Goal: Information Seeking & Learning: Learn about a topic

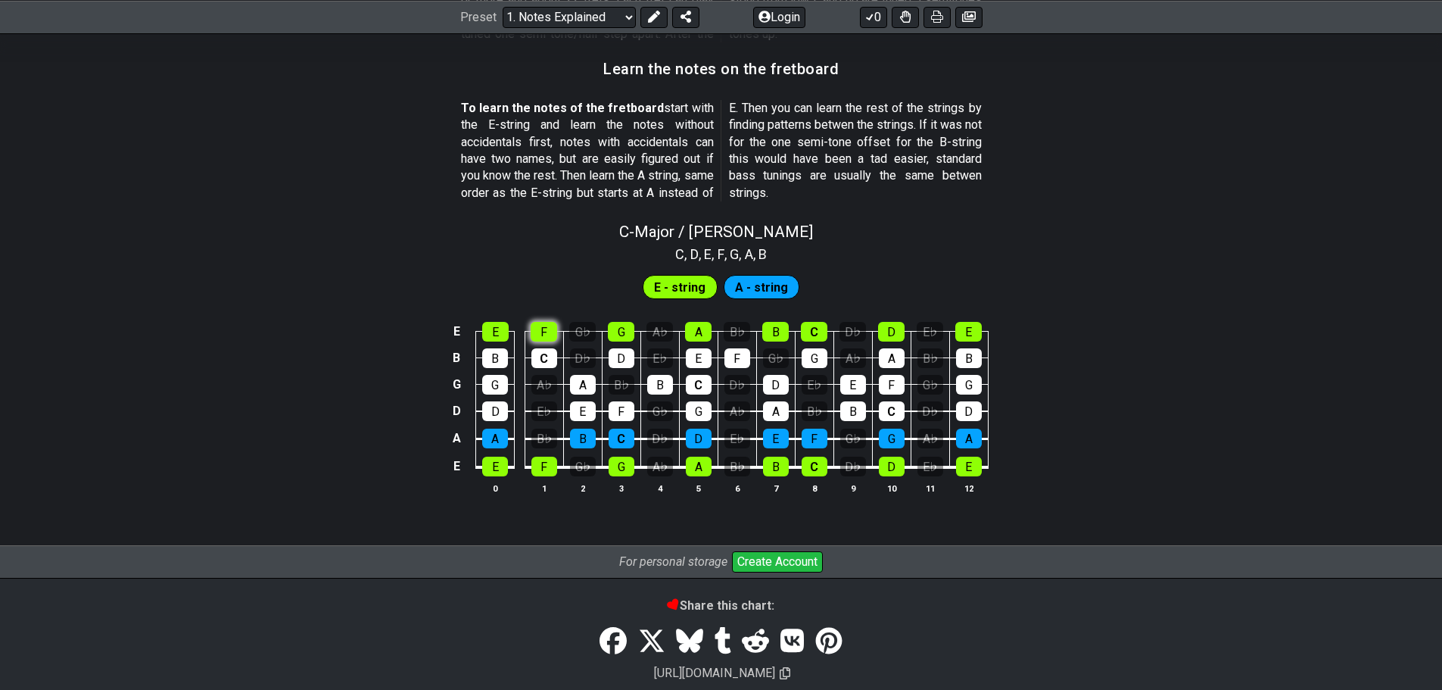
scroll to position [1342, 0]
click at [493, 471] on div "E" at bounding box center [495, 466] width 26 height 20
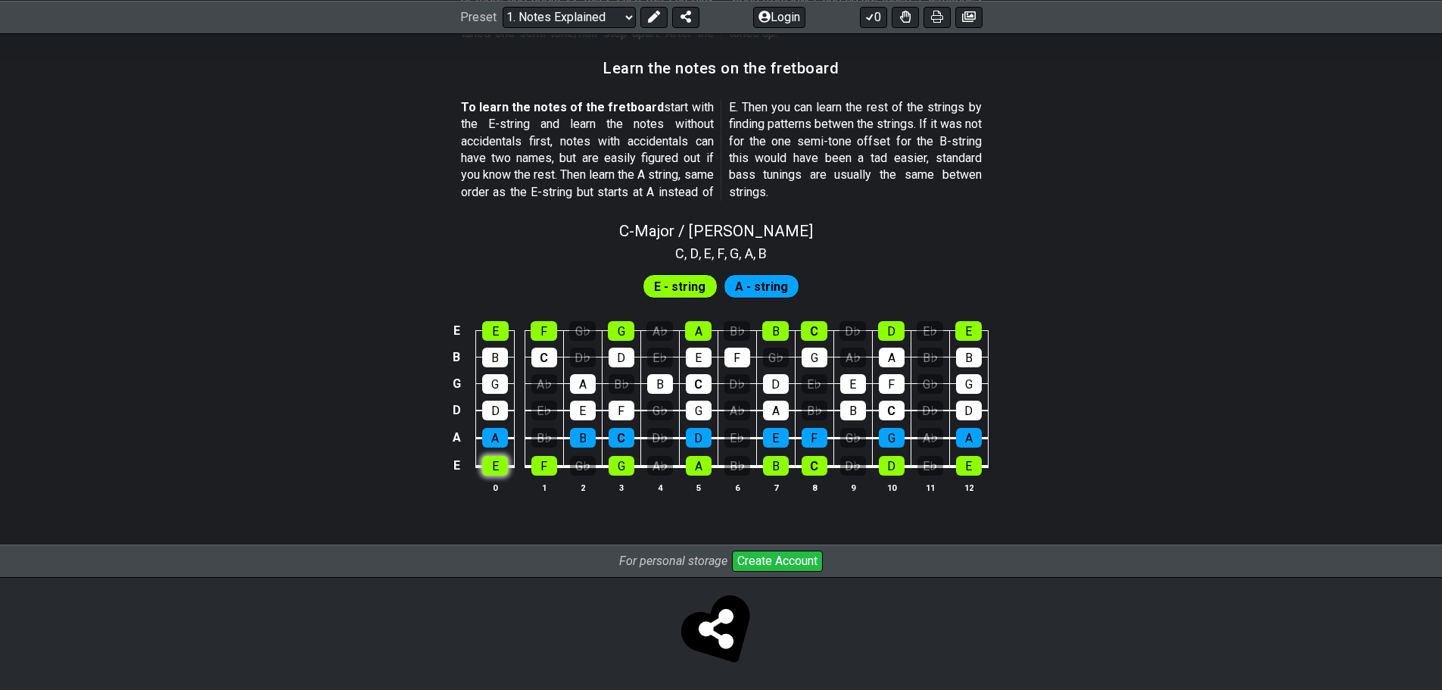
click at [488, 466] on div "E" at bounding box center [495, 466] width 26 height 20
click at [495, 458] on div "E" at bounding box center [495, 466] width 26 height 20
click at [534, 463] on div "F" at bounding box center [545, 466] width 26 height 20
click at [541, 466] on div "F" at bounding box center [545, 466] width 26 height 20
click at [493, 466] on div "E" at bounding box center [495, 466] width 26 height 20
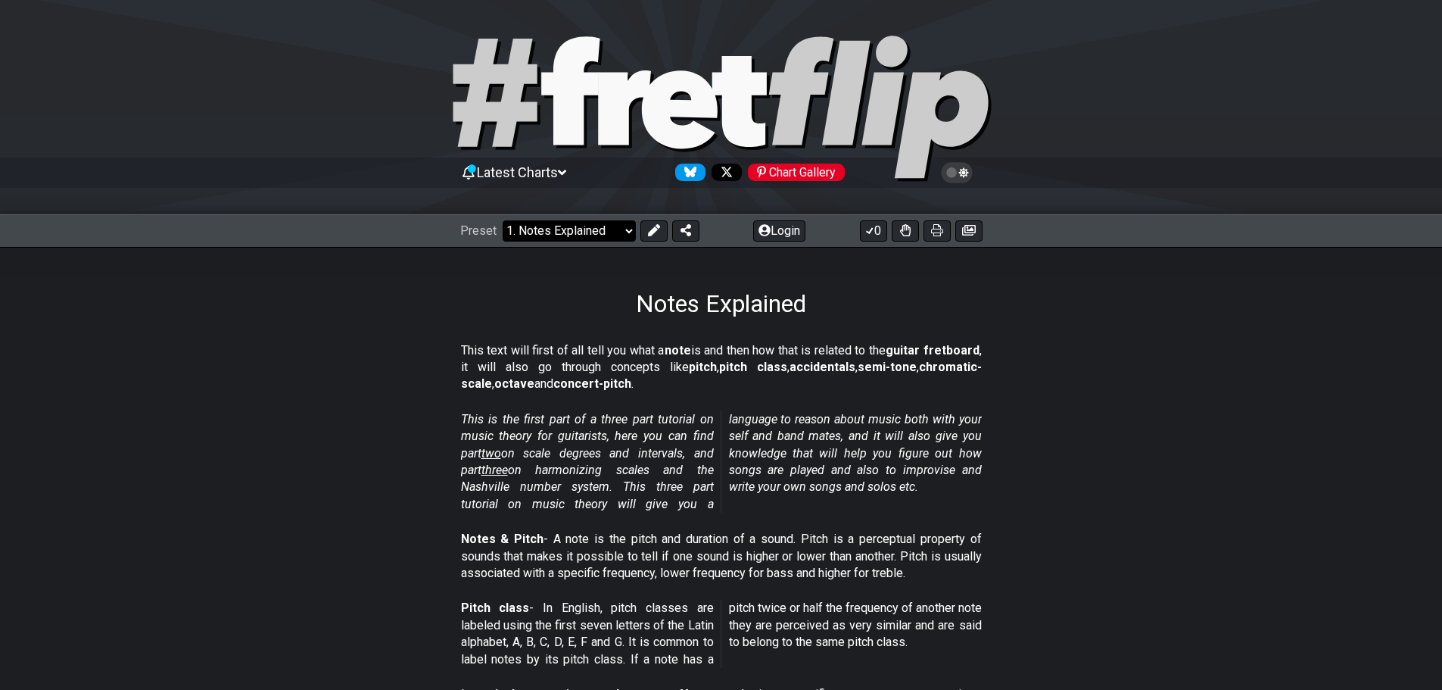
click at [625, 232] on select "Welcome to #fretflip! Initial Preset Custom Preset Minor Pentatonic Major Penta…" at bounding box center [569, 230] width 133 height 21
click at [503, 220] on select "Welcome to #fretflip! Initial Preset Custom Preset Minor Pentatonic Major Penta…" at bounding box center [569, 230] width 133 height 21
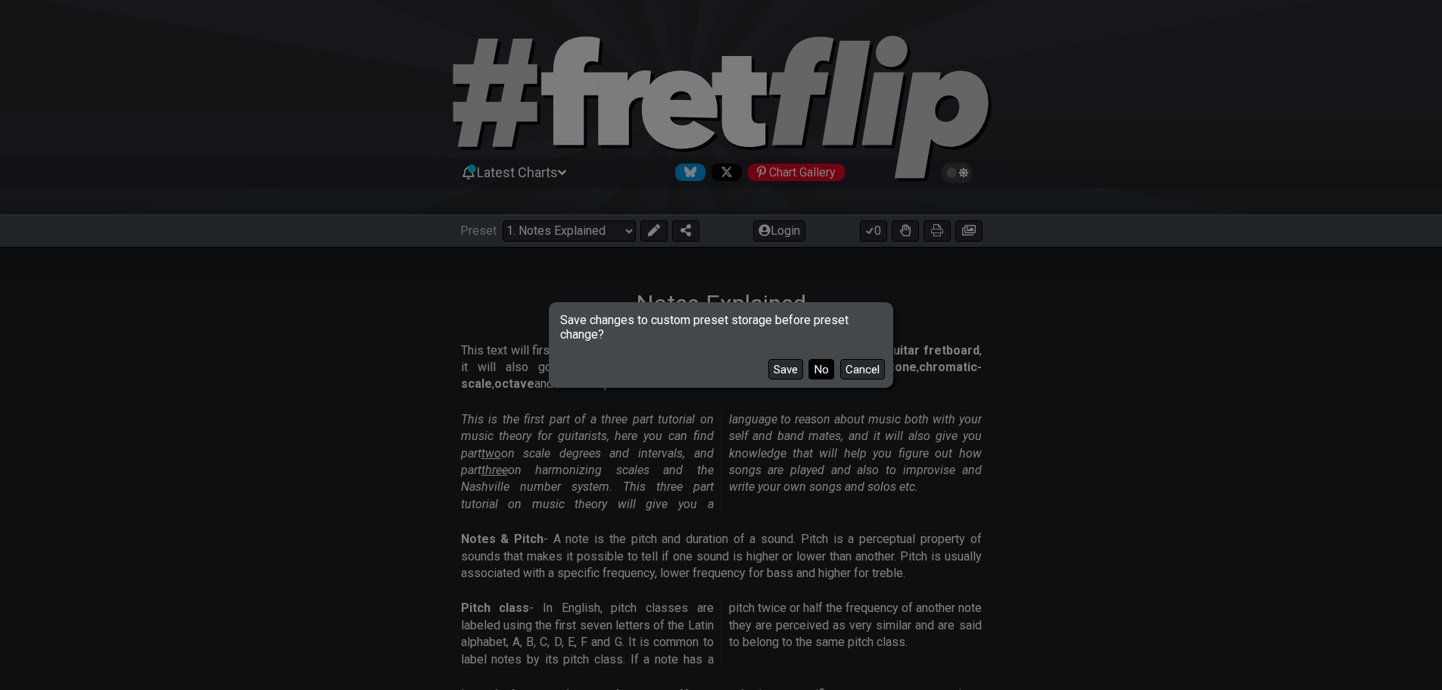
click at [818, 365] on button "No" at bounding box center [822, 369] width 26 height 20
select select "/welcome"
select select "C"
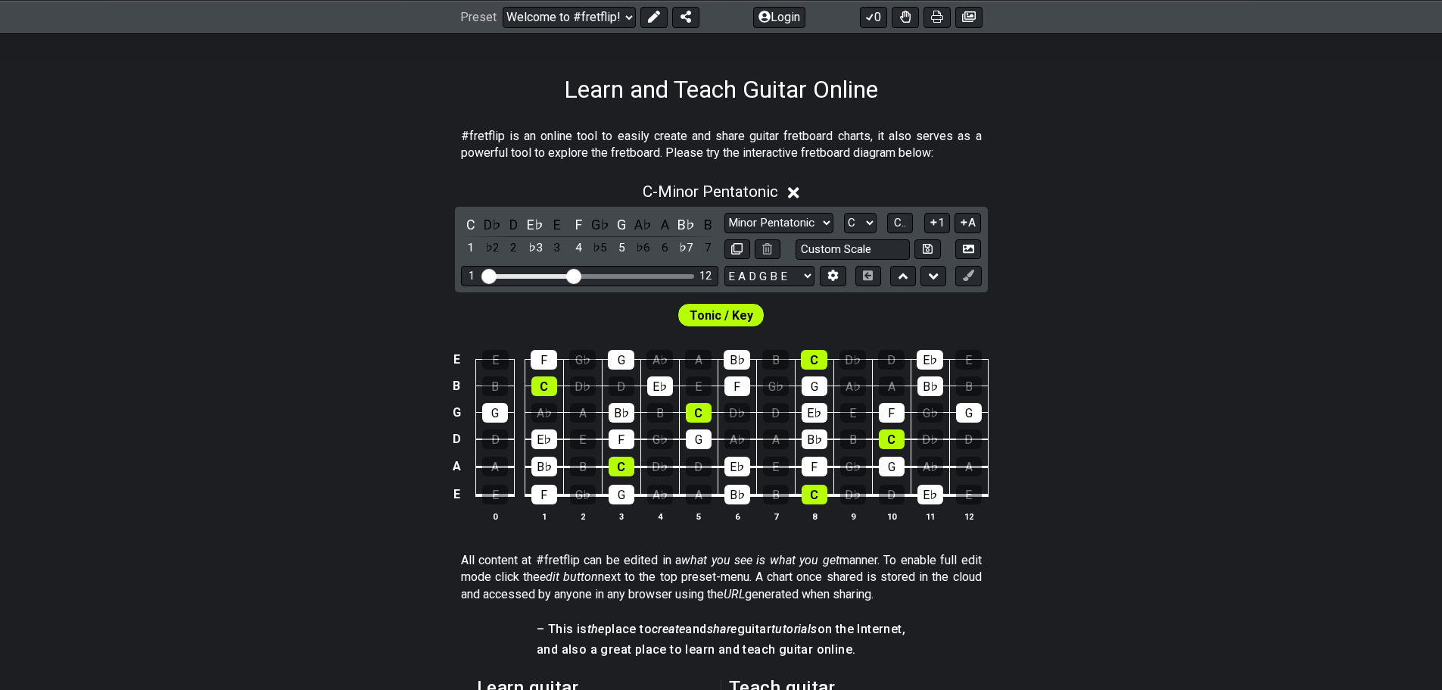
scroll to position [227, 0]
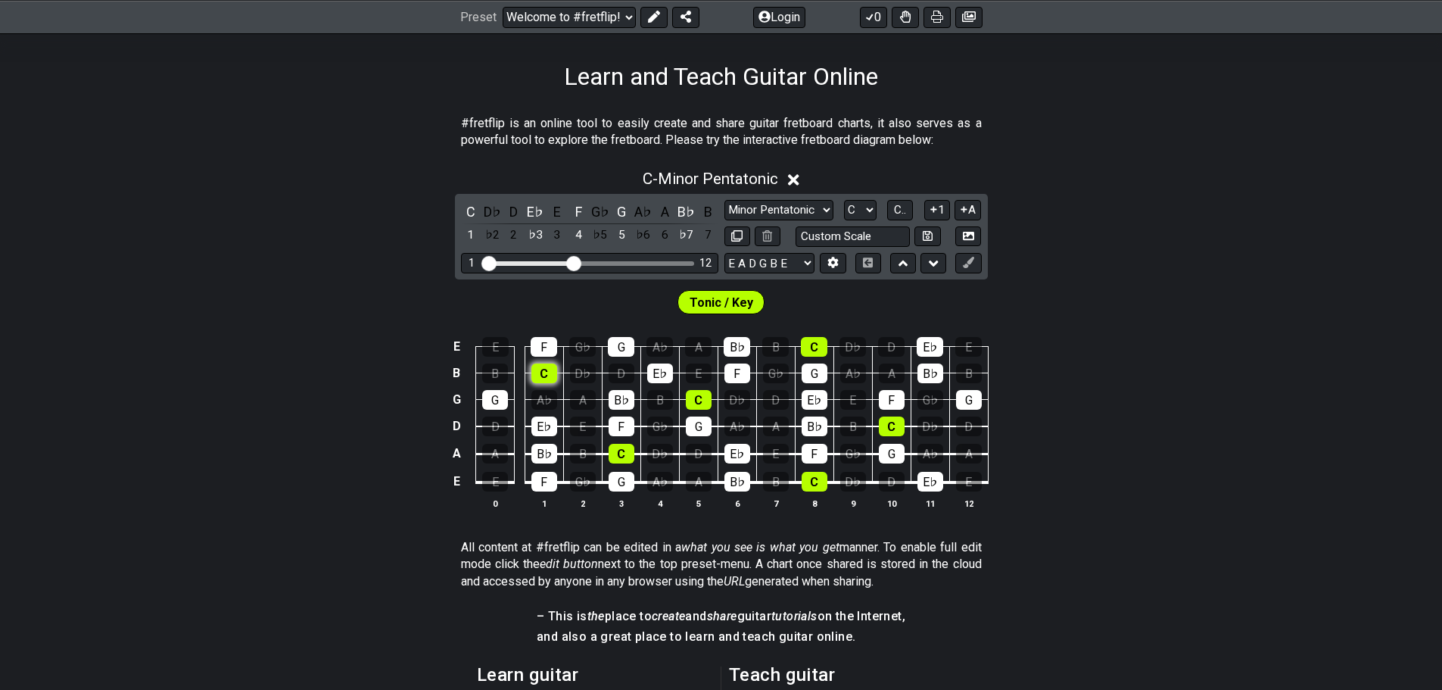
click at [545, 379] on div "C" at bounding box center [545, 373] width 26 height 20
click at [544, 385] on td "A♭" at bounding box center [544, 386] width 39 height 27
click at [547, 379] on div "C" at bounding box center [545, 373] width 26 height 20
click at [547, 372] on div "C" at bounding box center [545, 373] width 26 height 20
click at [616, 447] on div "C" at bounding box center [622, 454] width 26 height 20
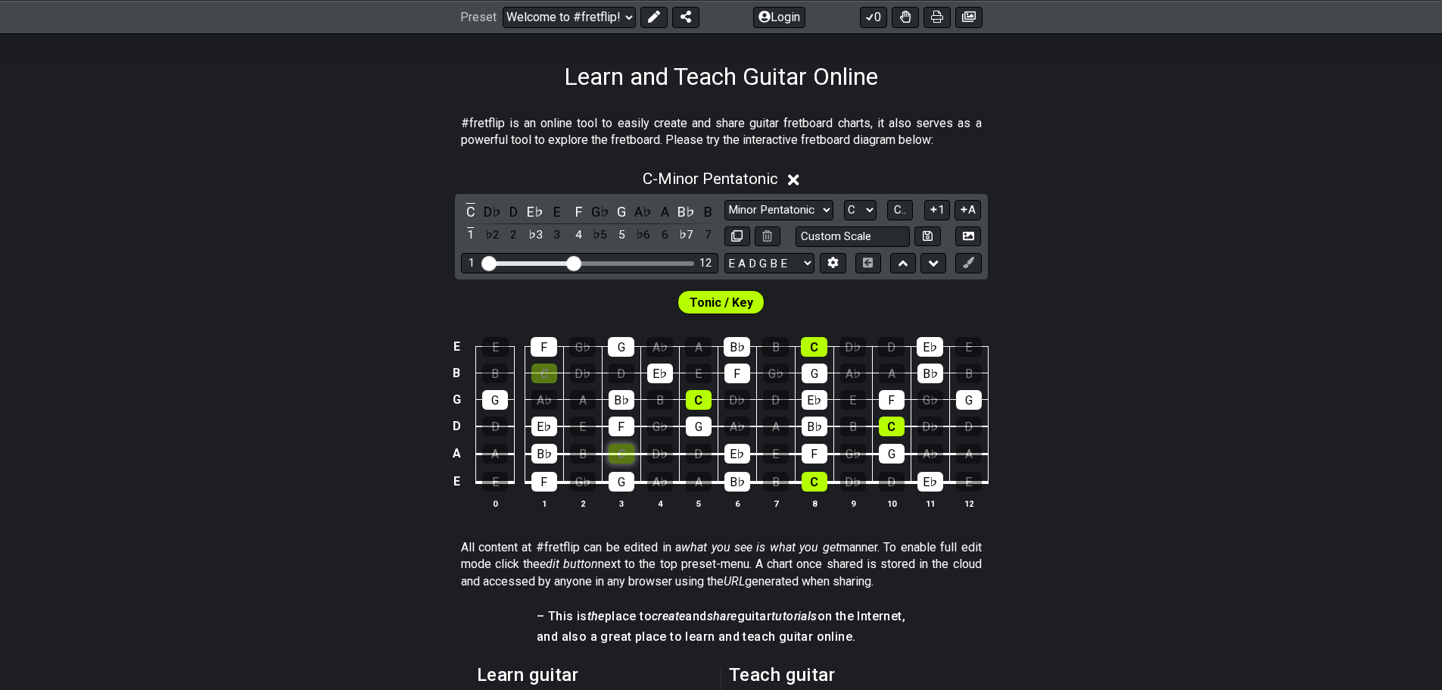
click at [616, 447] on div "C" at bounding box center [622, 454] width 26 height 20
click at [548, 377] on div "C" at bounding box center [545, 373] width 26 height 20
click at [627, 454] on div "C" at bounding box center [622, 454] width 26 height 20
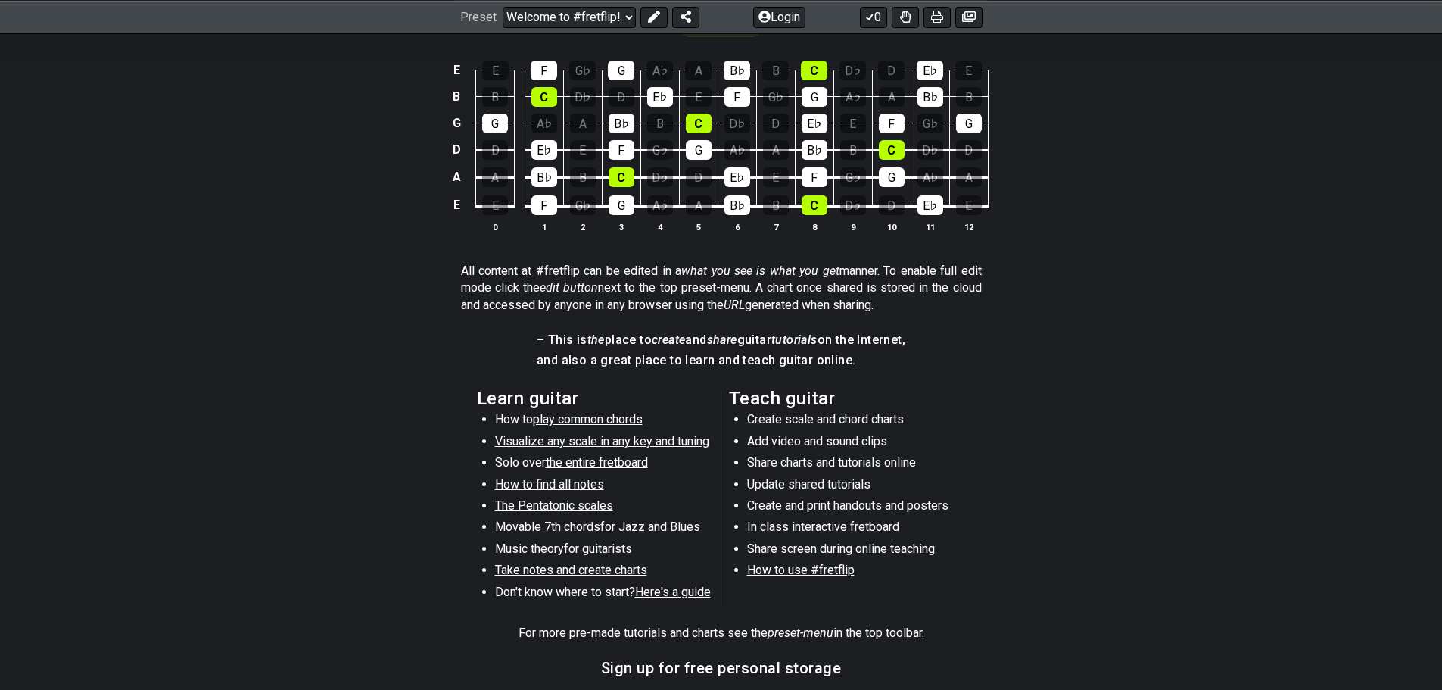
scroll to position [530, 0]
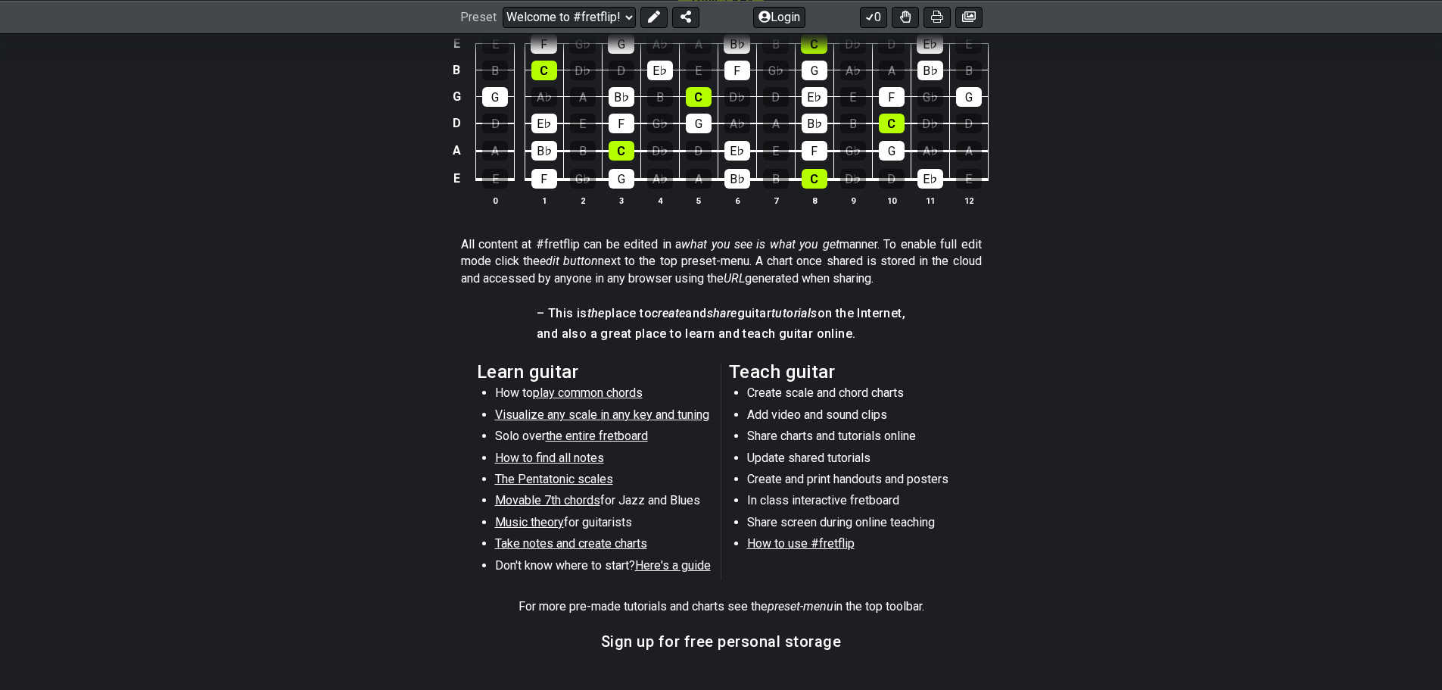
click at [672, 568] on span "Here's a guide" at bounding box center [673, 565] width 76 height 14
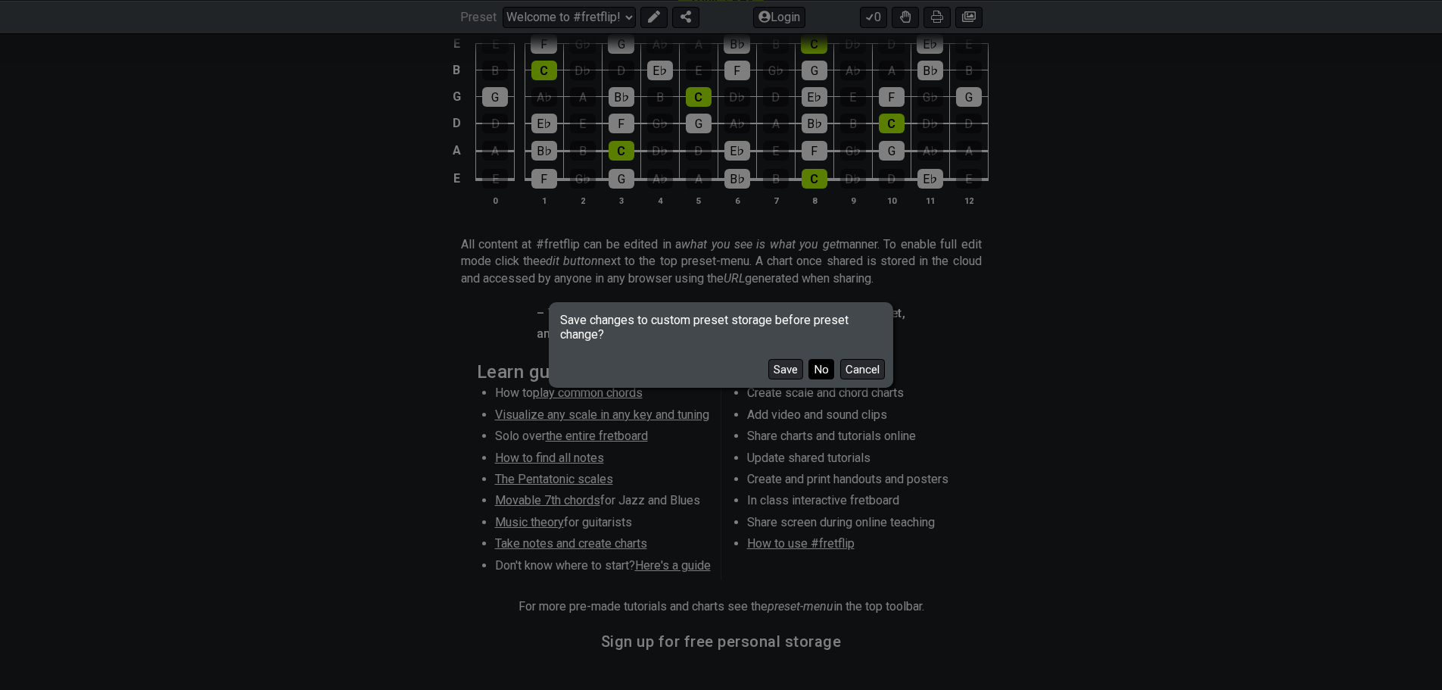
drag, startPoint x: 823, startPoint y: 375, endPoint x: 712, endPoint y: 404, distance: 115.2
click at [823, 374] on button "No" at bounding box center [822, 369] width 26 height 20
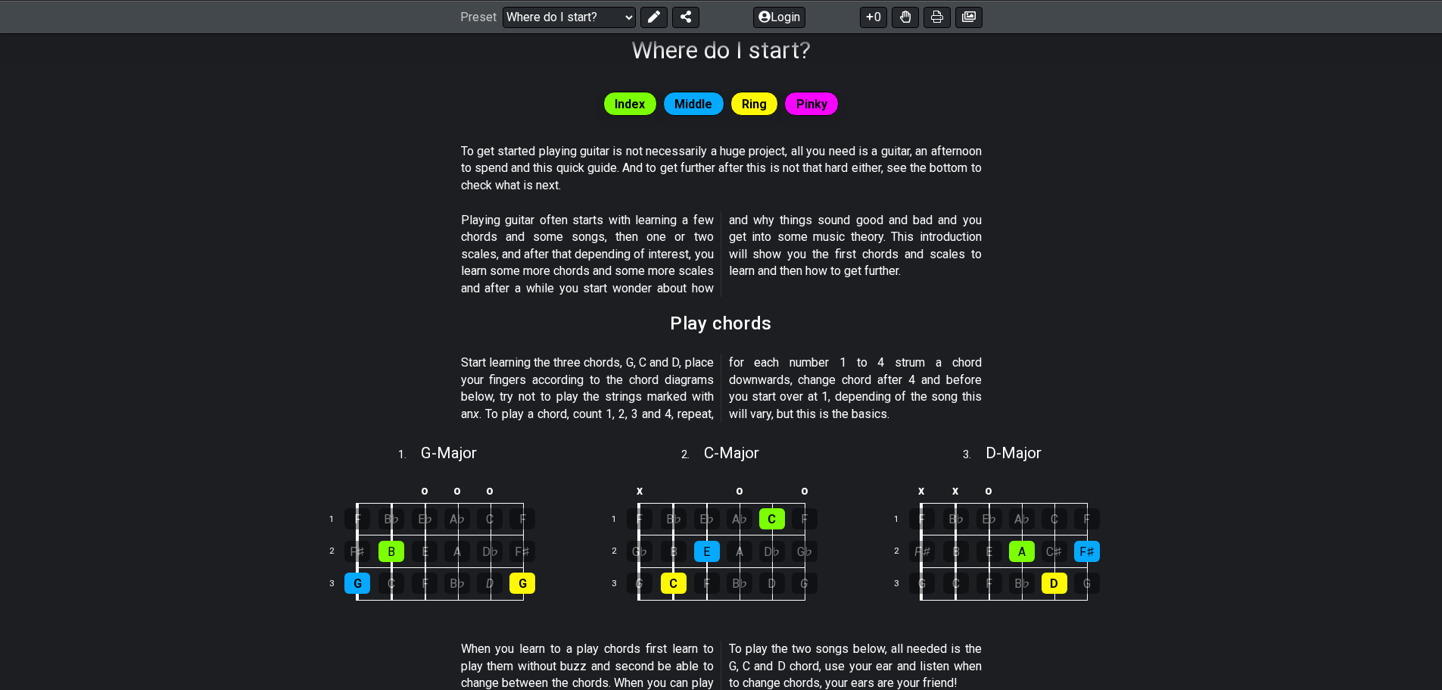
scroll to position [227, 0]
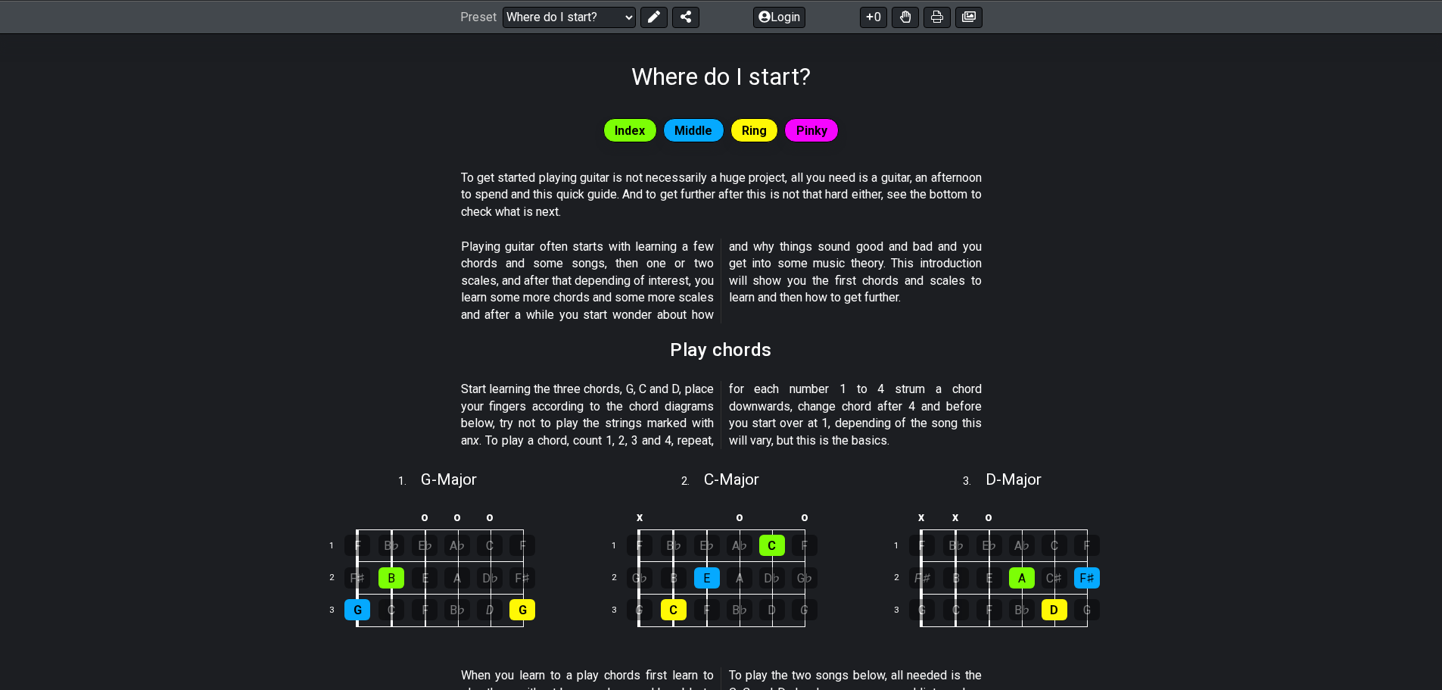
click at [628, 134] on span "Index" at bounding box center [630, 131] width 30 height 22
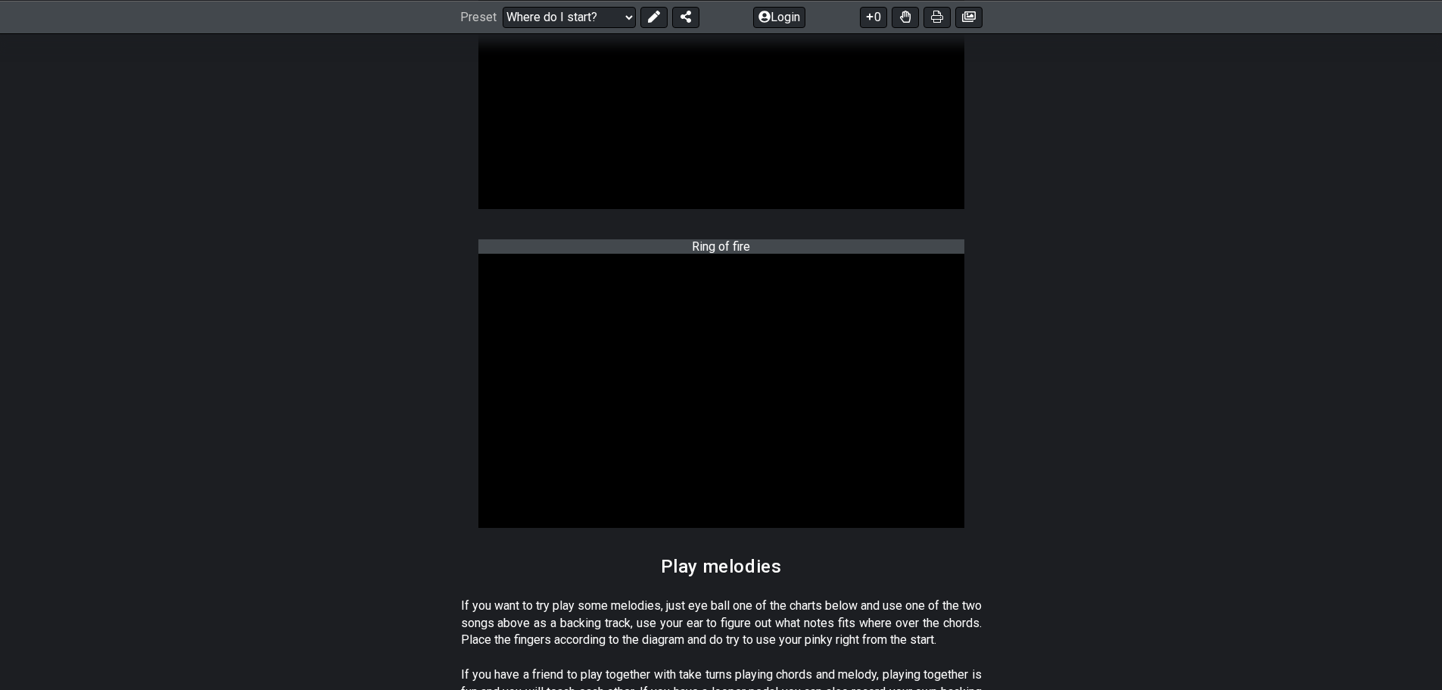
scroll to position [1514, 0]
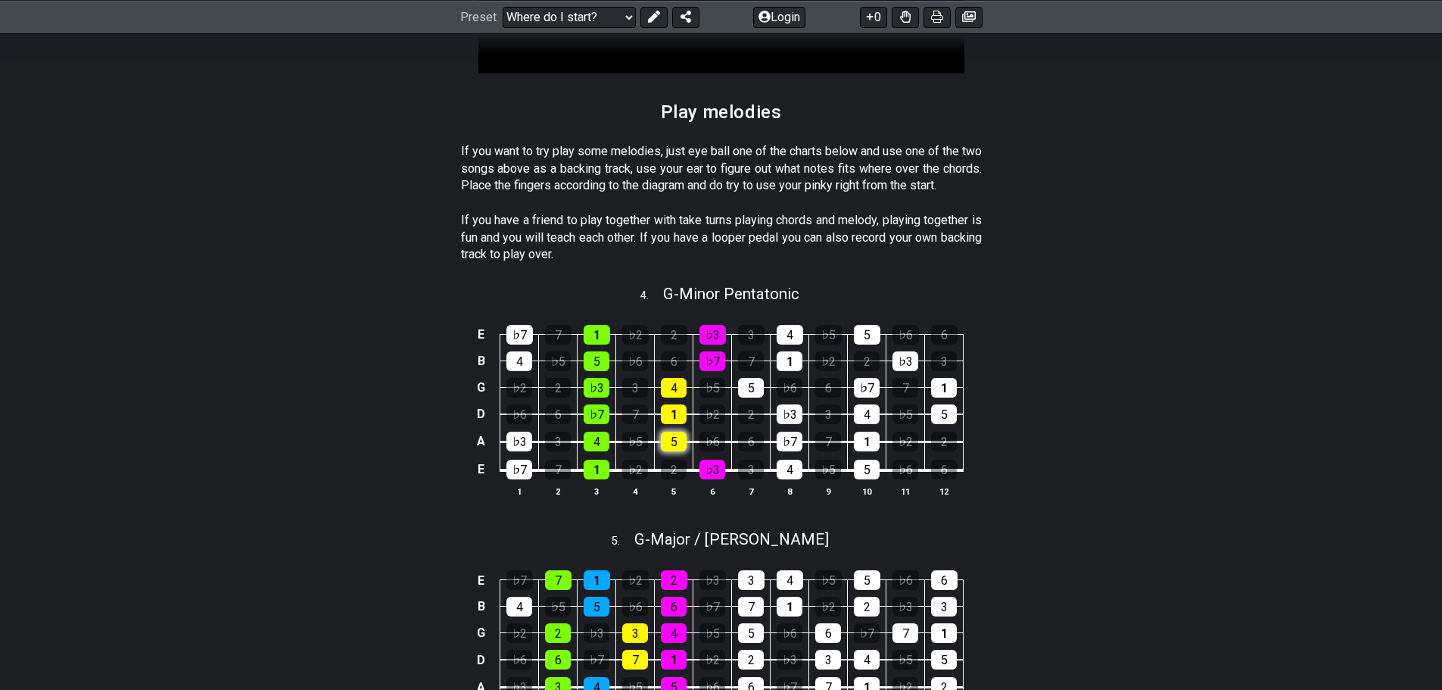
click at [677, 451] on div "5" at bounding box center [674, 442] width 26 height 20
click at [596, 451] on div "4" at bounding box center [597, 442] width 26 height 20
click at [672, 451] on div "5" at bounding box center [674, 442] width 26 height 20
click at [600, 451] on div "4" at bounding box center [597, 442] width 26 height 20
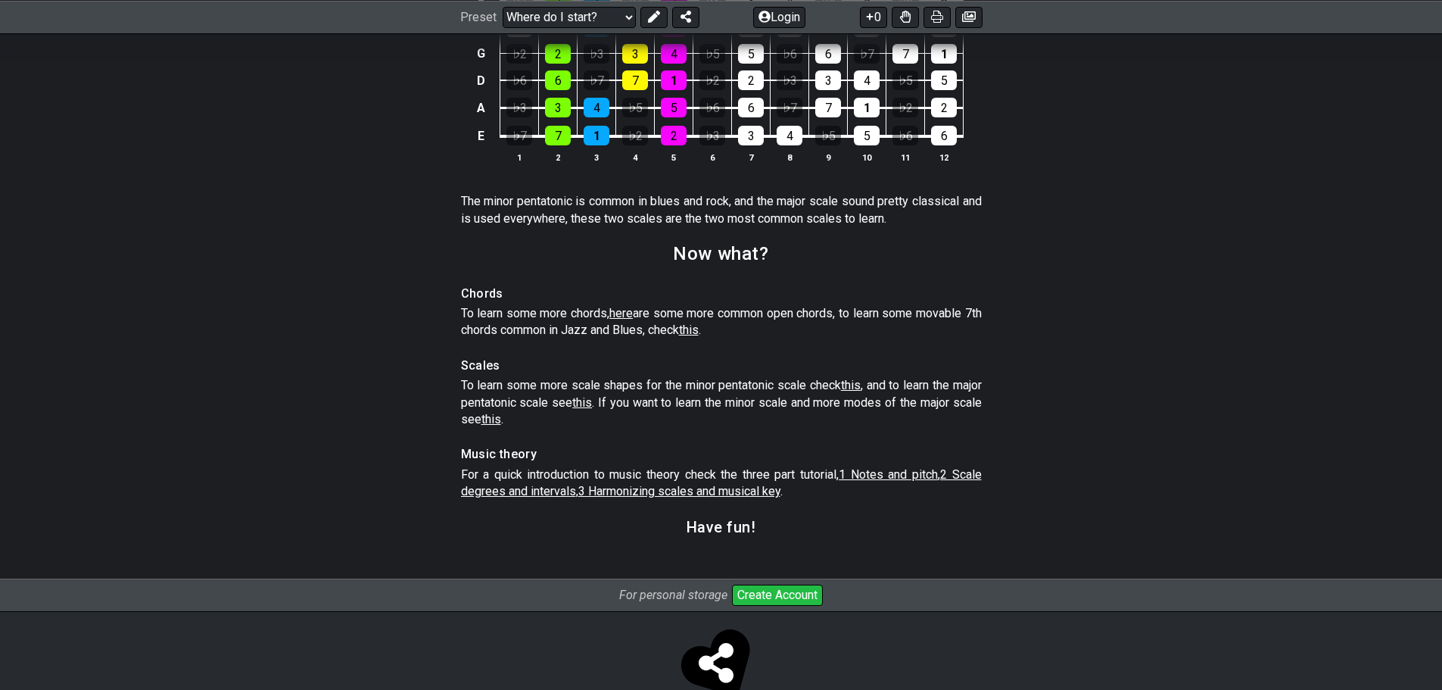
scroll to position [2120, 0]
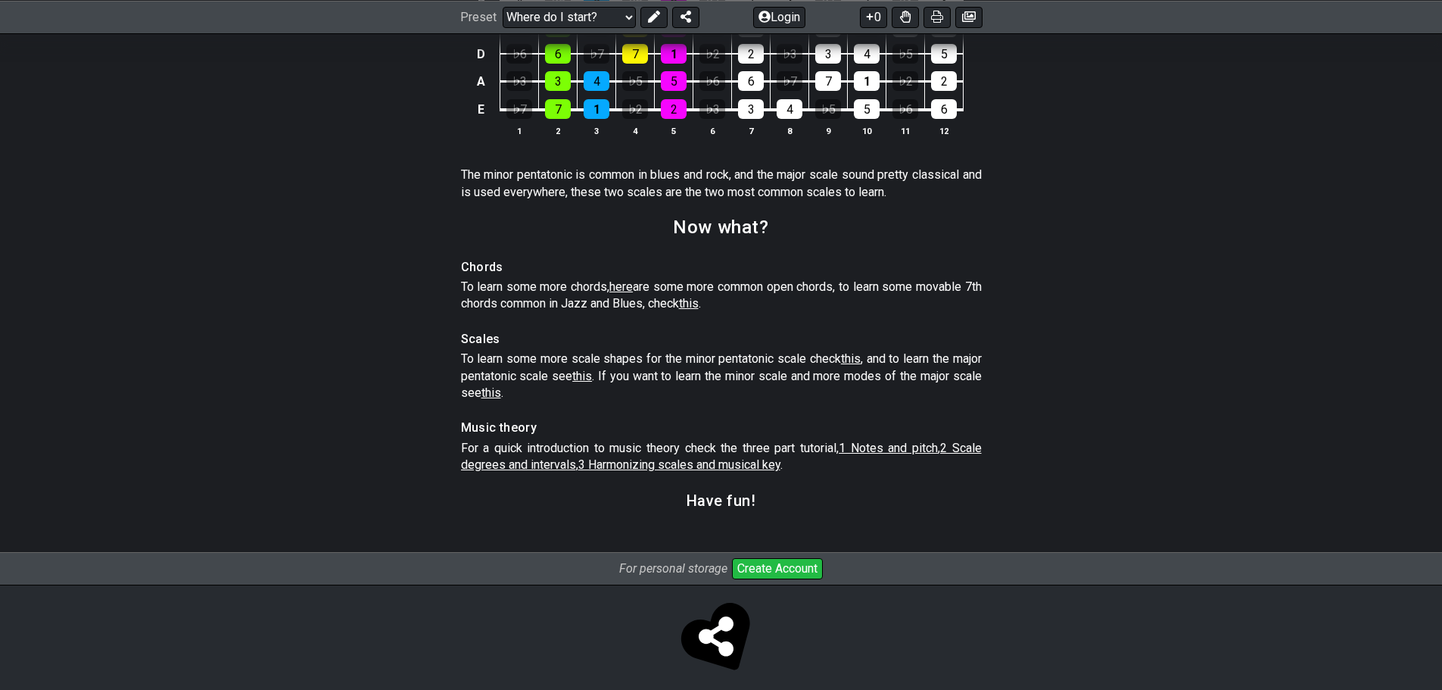
click at [861, 366] on span "this" at bounding box center [851, 358] width 20 height 14
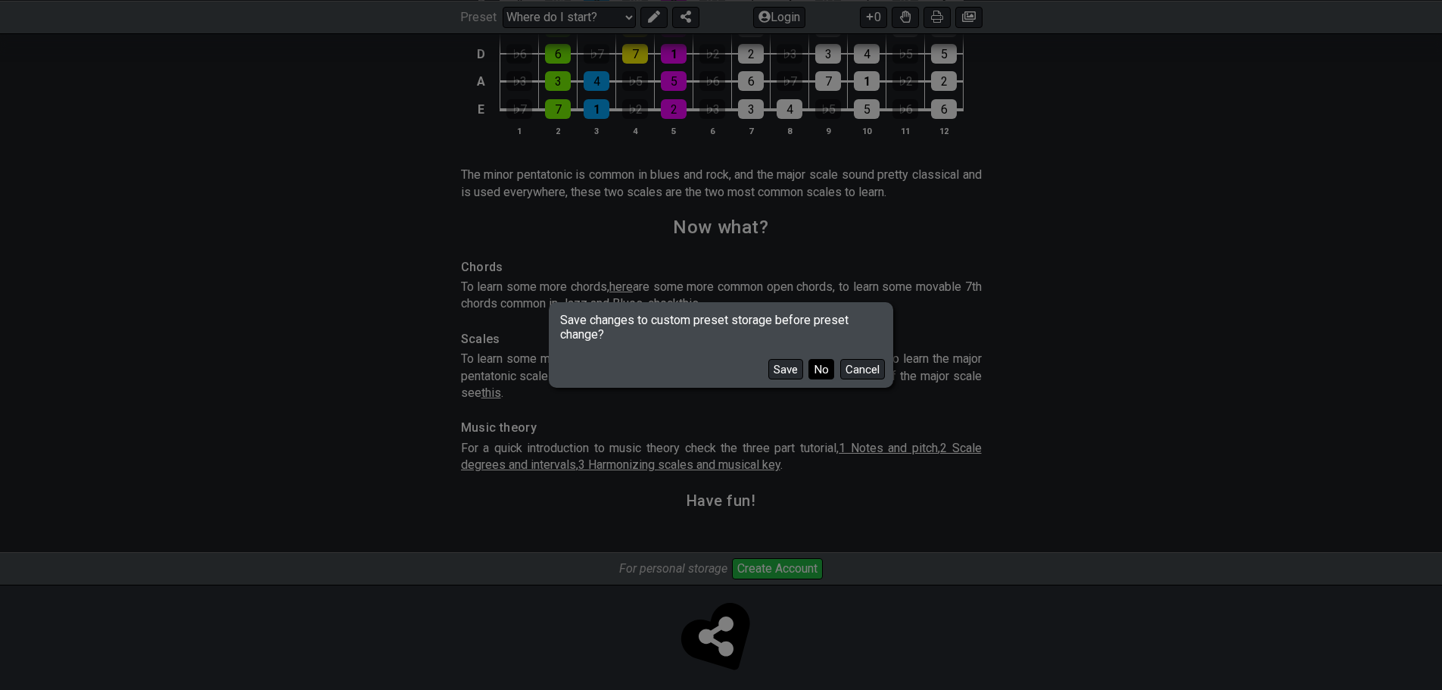
click at [826, 373] on button "No" at bounding box center [822, 369] width 26 height 20
select select "/minor-pentatonic"
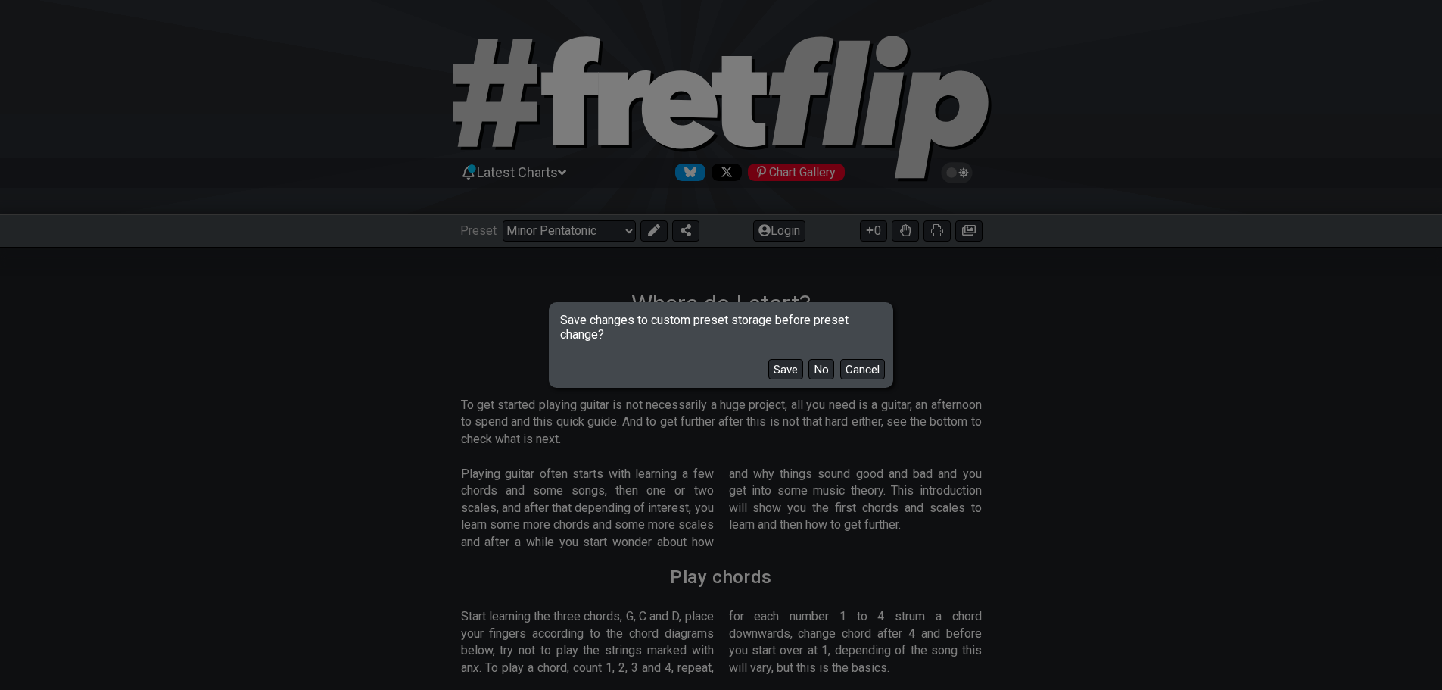
select select "C"
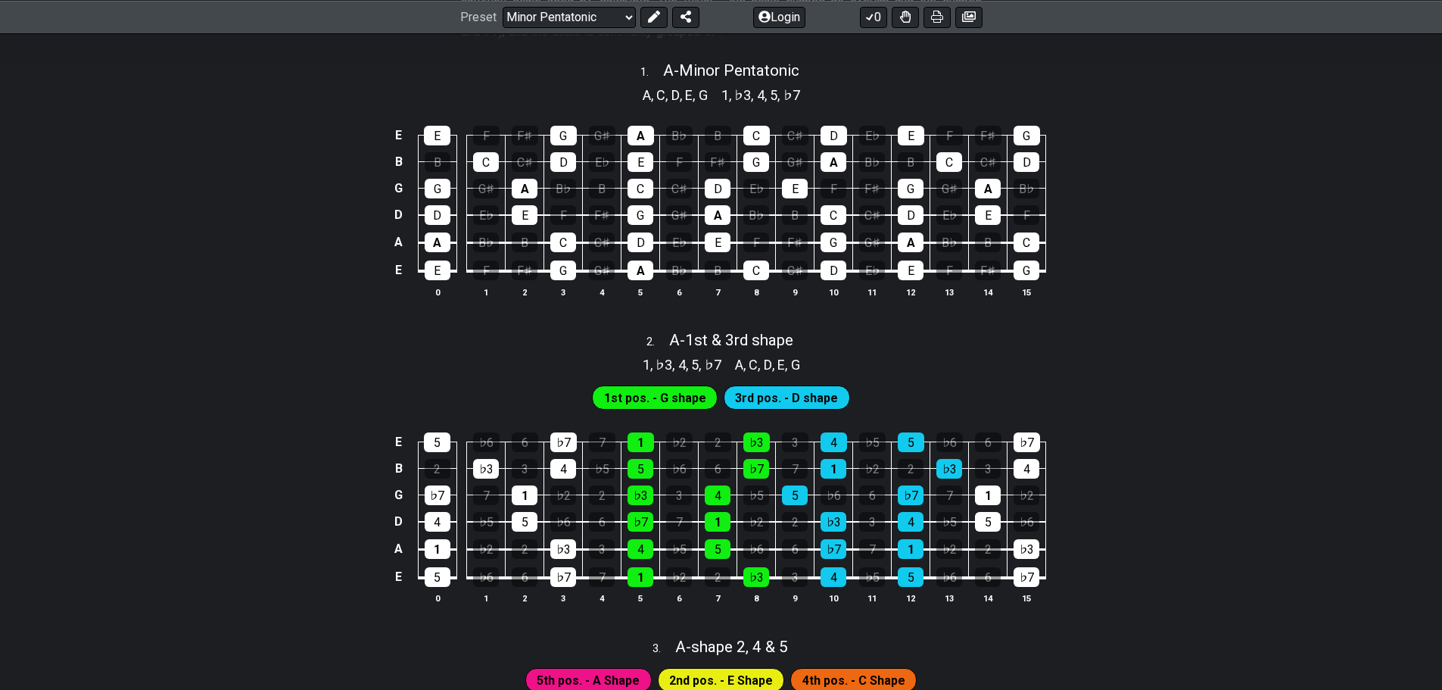
scroll to position [379, 0]
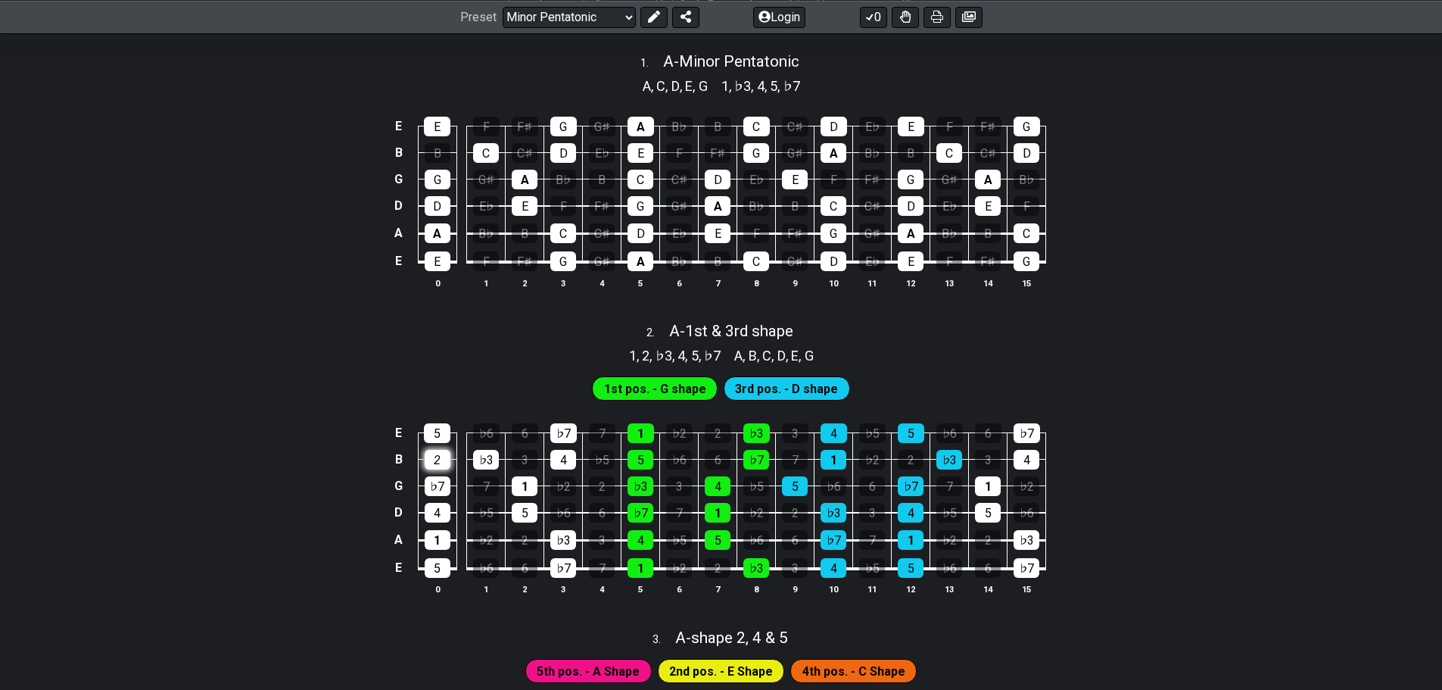
click at [444, 462] on div "2" at bounding box center [438, 460] width 26 height 20
click at [440, 458] on div "2" at bounding box center [438, 460] width 26 height 20
click at [440, 457] on div "2" at bounding box center [438, 460] width 26 height 20
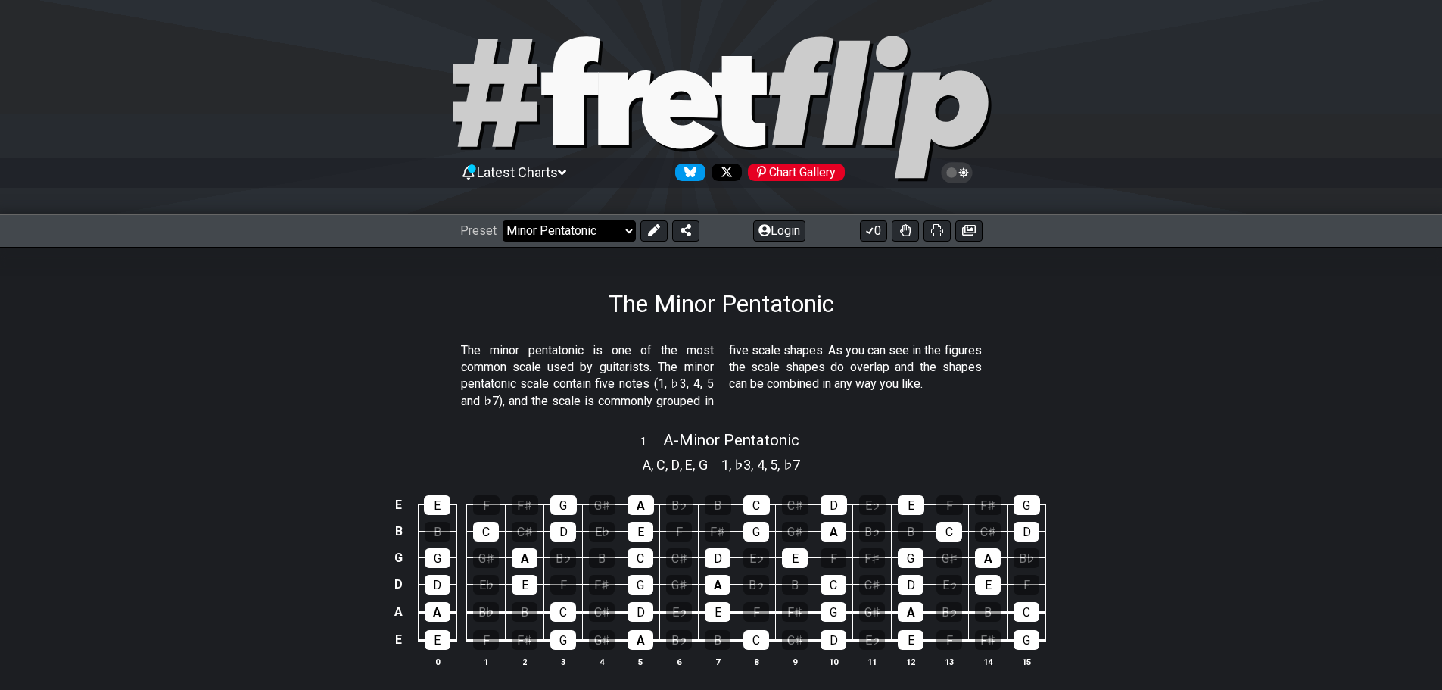
click at [605, 235] on select "Welcome to #fretflip! Initial Preset Custom Preset Minor Pentatonic Major Penta…" at bounding box center [569, 230] width 133 height 21
click at [503, 220] on select "Welcome to #fretflip! Initial Preset Custom Preset Minor Pentatonic Major Penta…" at bounding box center [569, 230] width 133 height 21
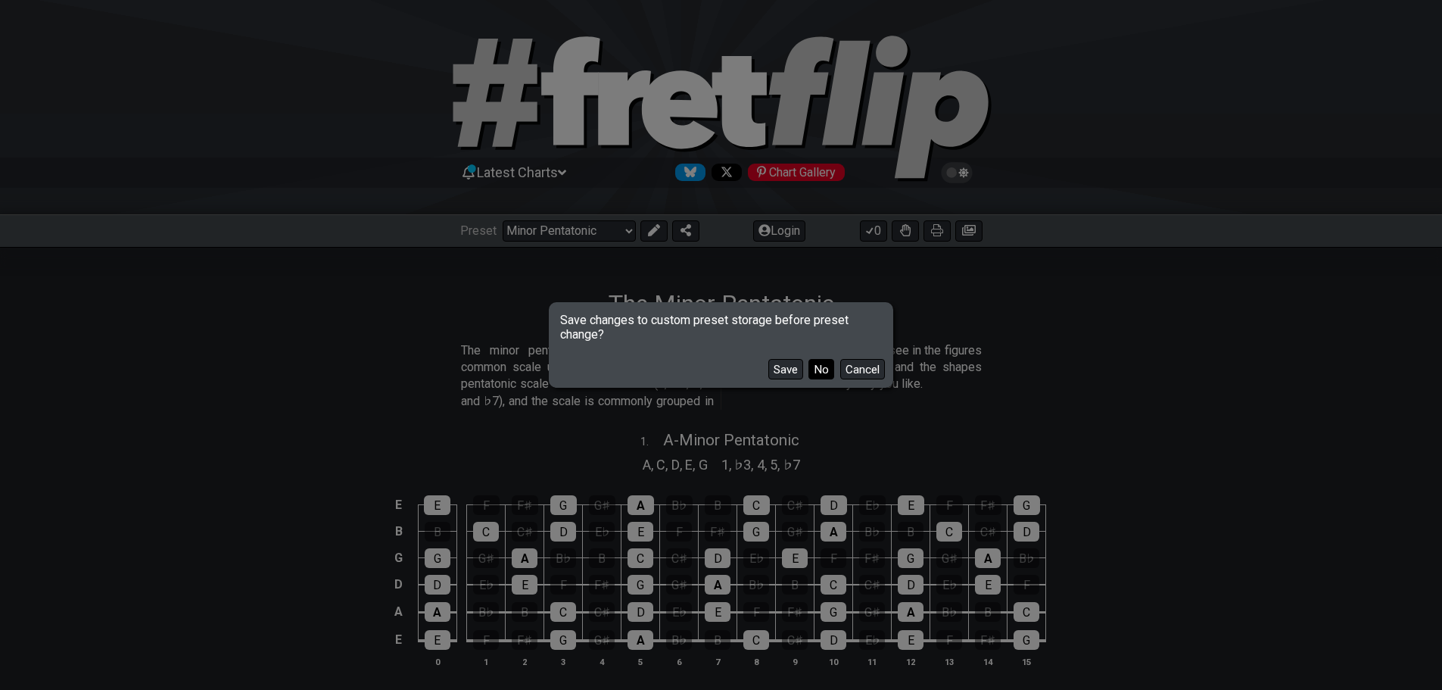
click at [822, 368] on button "No" at bounding box center [822, 369] width 26 height 20
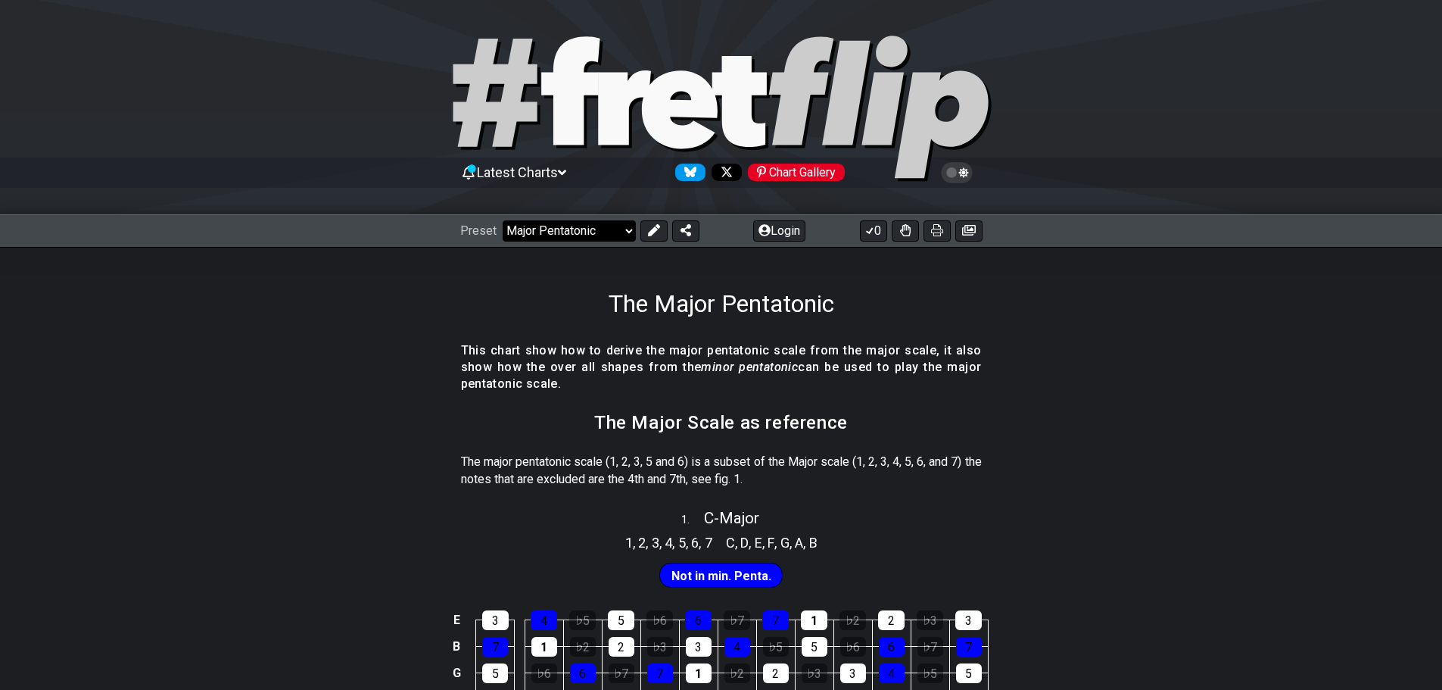
click at [628, 230] on select "Welcome to #fretflip! Initial Preset Custom Preset Minor Pentatonic Major Penta…" at bounding box center [569, 230] width 133 height 21
click at [503, 220] on select "Welcome to #fretflip! Initial Preset Custom Preset Minor Pentatonic Major Penta…" at bounding box center [569, 230] width 133 height 21
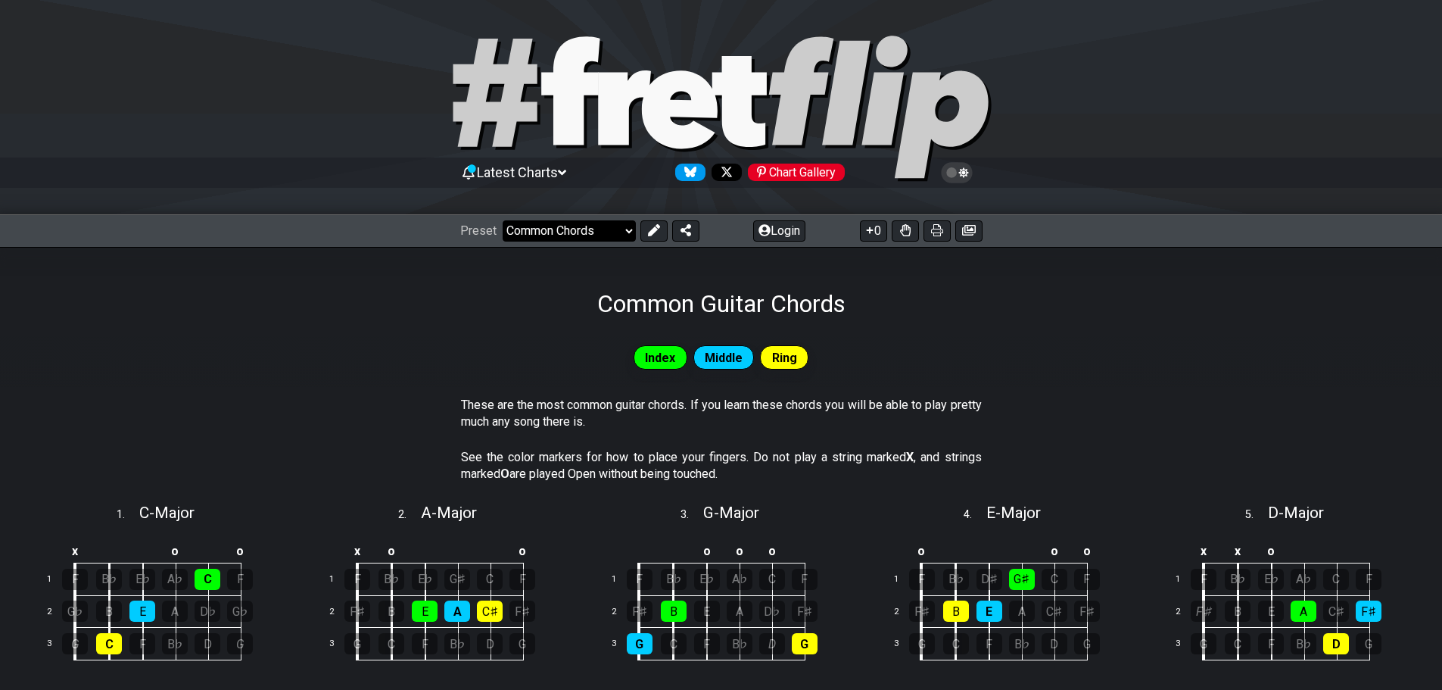
click at [621, 226] on select "Welcome to #fretflip! Initial Preset Custom Preset Minor Pentatonic Major Penta…" at bounding box center [569, 230] width 133 height 21
click at [503, 220] on select "Welcome to #fretflip! Initial Preset Custom Preset Minor Pentatonic Major Penta…" at bounding box center [569, 230] width 133 height 21
select select "/power-chords"
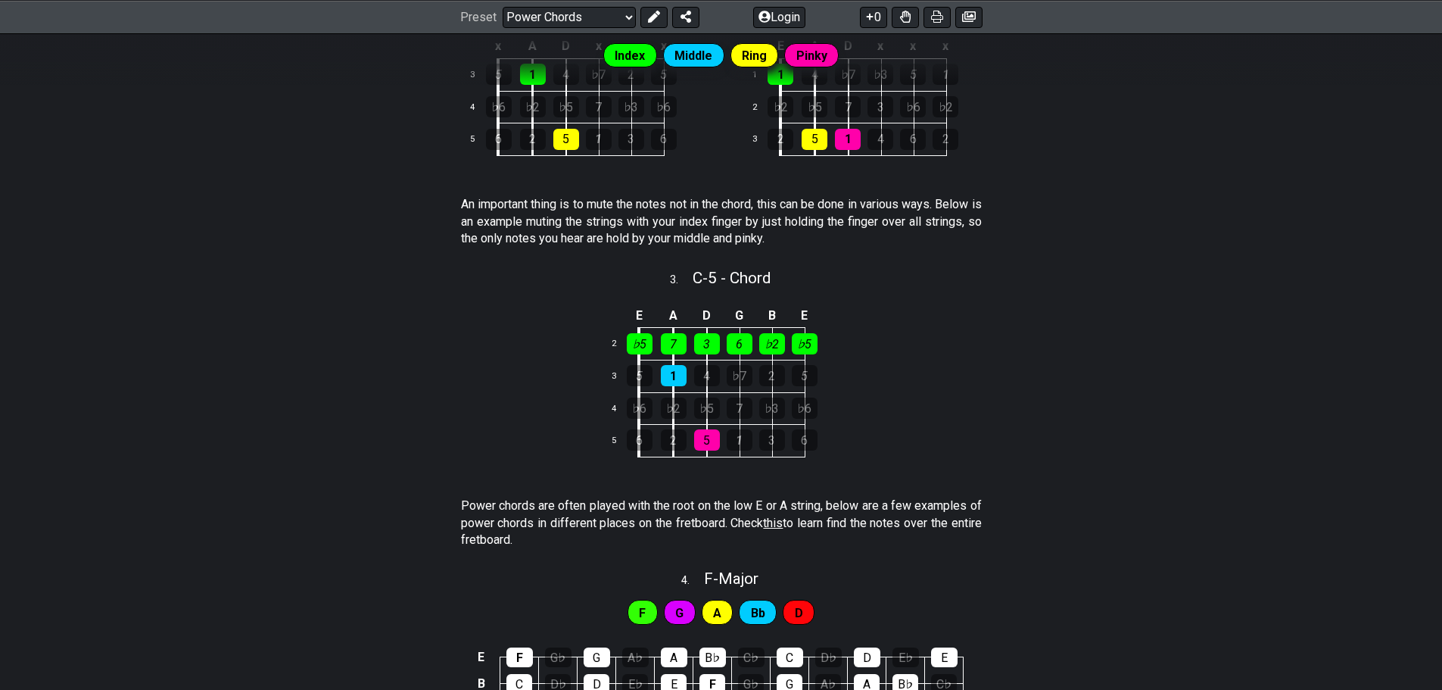
scroll to position [454, 0]
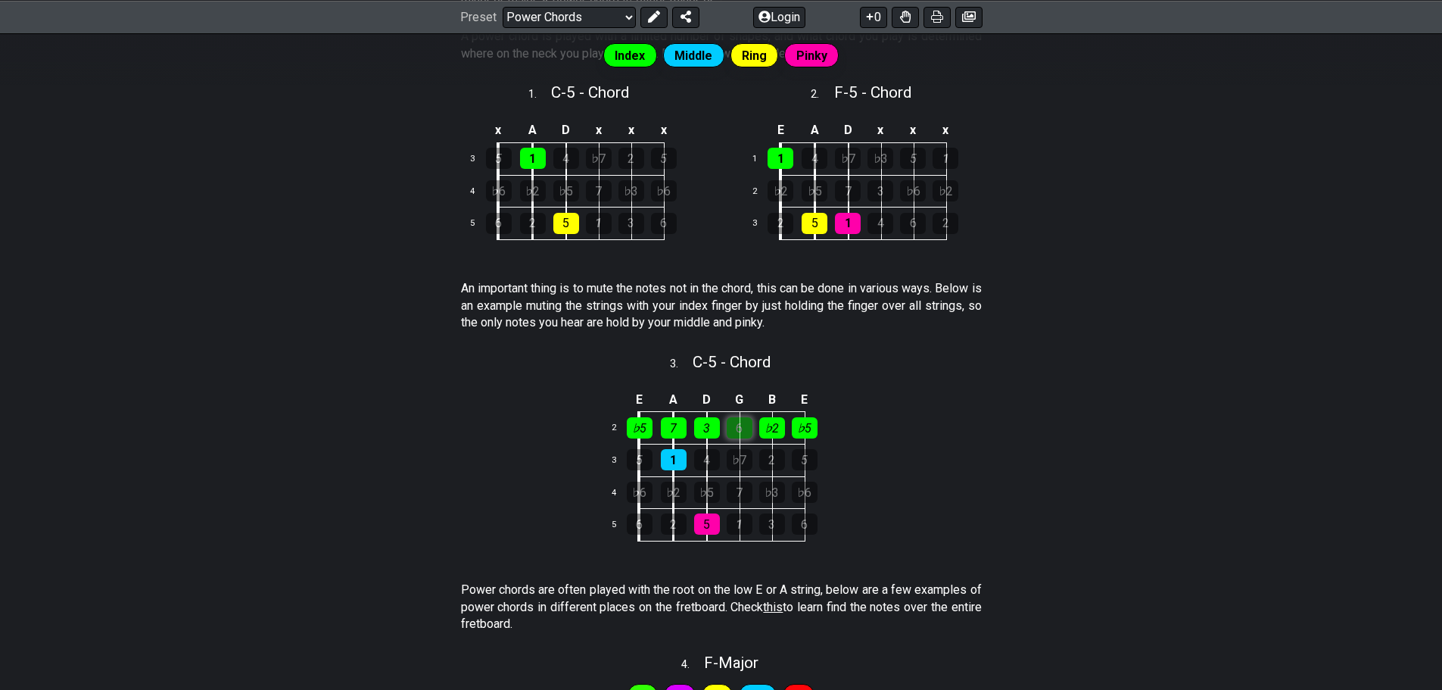
click at [749, 427] on div "6" at bounding box center [740, 427] width 26 height 21
click at [709, 420] on div "3" at bounding box center [707, 427] width 26 height 21
click at [672, 425] on div "7" at bounding box center [674, 427] width 26 height 21
drag, startPoint x: 673, startPoint y: 425, endPoint x: 684, endPoint y: 424, distance: 11.4
click at [681, 424] on div "7" at bounding box center [674, 427] width 26 height 21
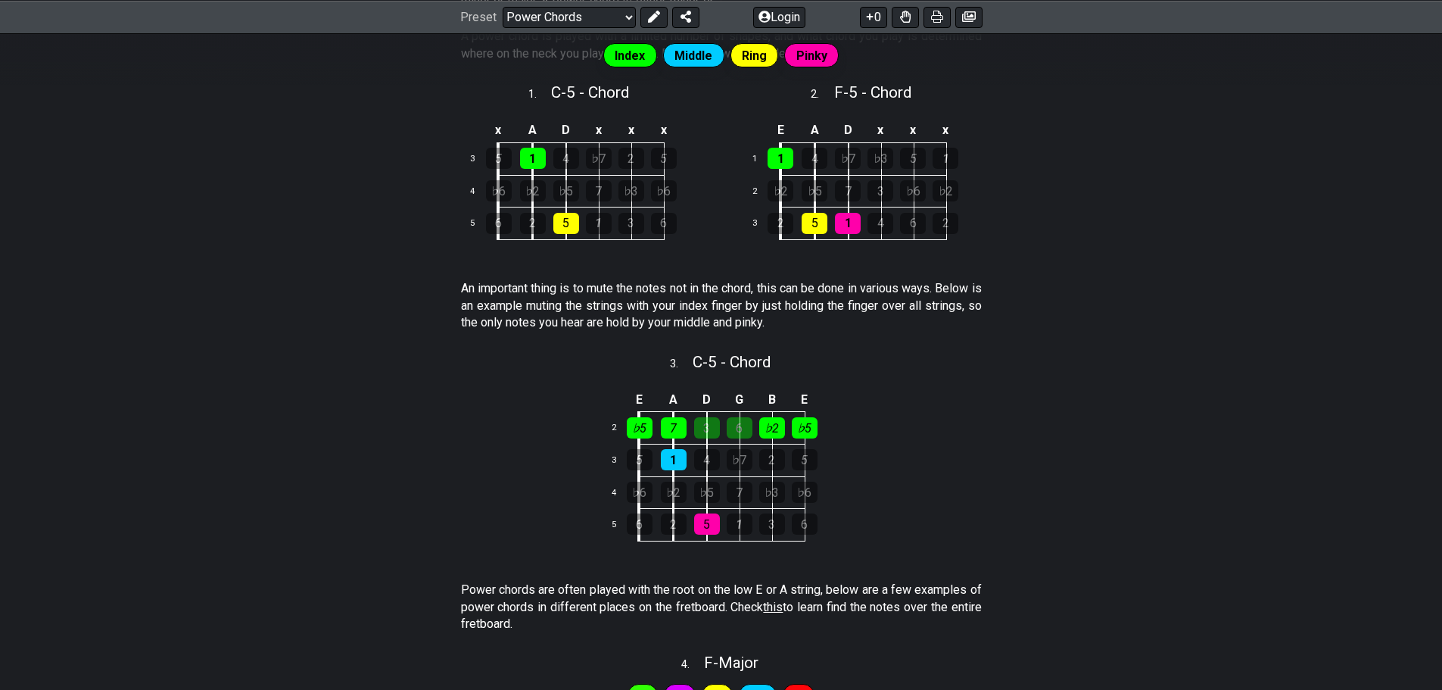
drag, startPoint x: 711, startPoint y: 426, endPoint x: 755, endPoint y: 431, distance: 44.2
click at [712, 426] on div "3" at bounding box center [707, 427] width 26 height 21
click at [756, 431] on td "6" at bounding box center [757, 428] width 33 height 33
click at [752, 432] on div "6" at bounding box center [740, 427] width 26 height 21
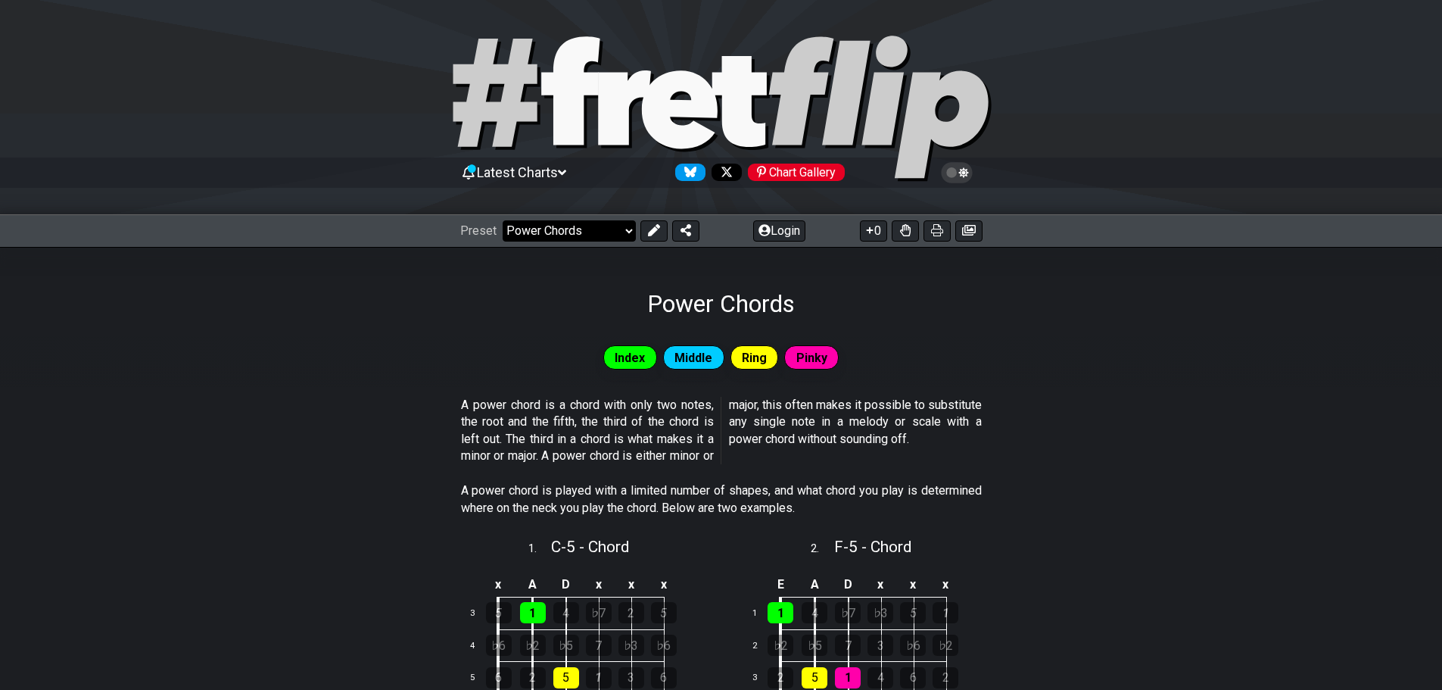
click at [625, 227] on select "Welcome to #fretflip! Initial Preset Custom Preset Minor Pentatonic Major Penta…" at bounding box center [569, 230] width 133 height 21
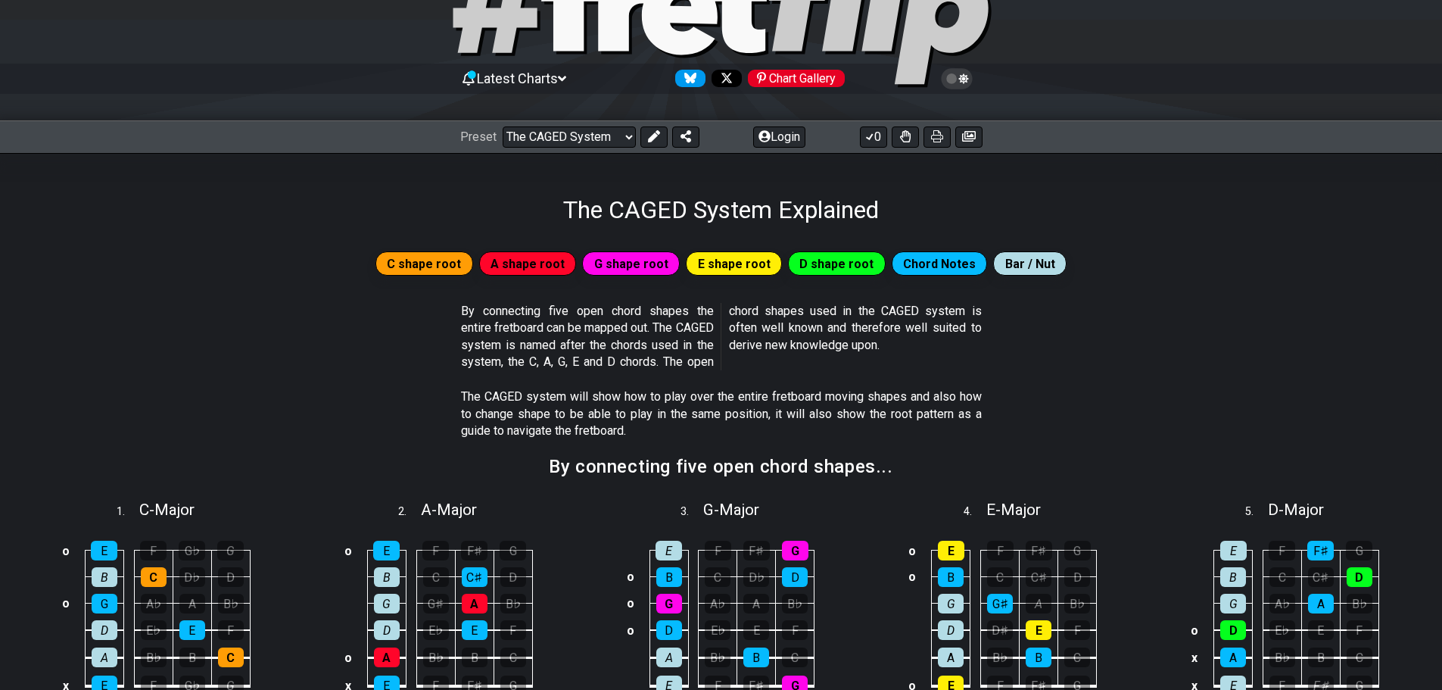
scroll to position [76, 0]
